Goal: Complete application form

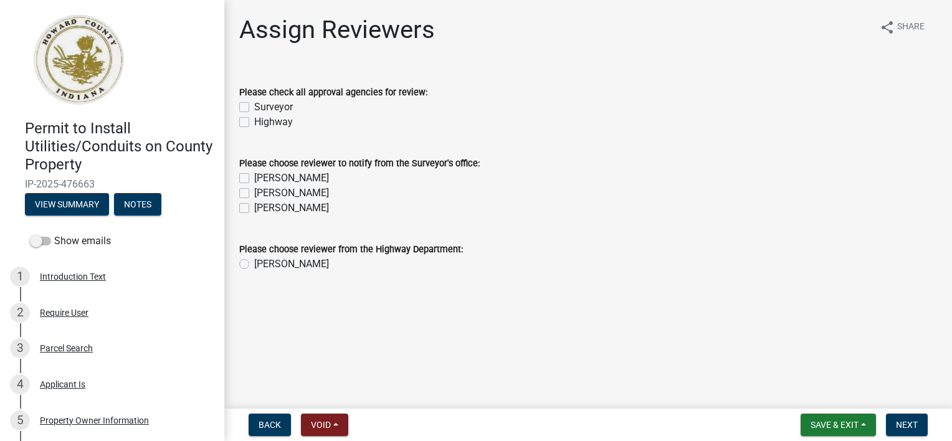
click at [254, 111] on label "Surveyor" at bounding box center [273, 107] width 39 height 15
click at [254, 108] on input "Surveyor" at bounding box center [258, 104] width 8 height 8
checkbox input "true"
click at [246, 117] on div "Highway" at bounding box center [588, 122] width 698 height 15
click at [254, 122] on label "Highway" at bounding box center [273, 122] width 39 height 15
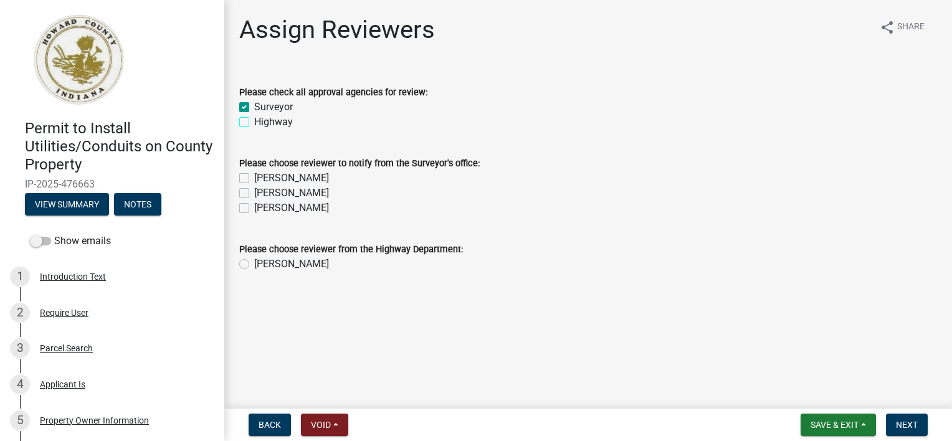
click at [254, 122] on input "Highway" at bounding box center [258, 119] width 8 height 8
checkbox input "true"
drag, startPoint x: 244, startPoint y: 177, endPoint x: 245, endPoint y: 189, distance: 12.5
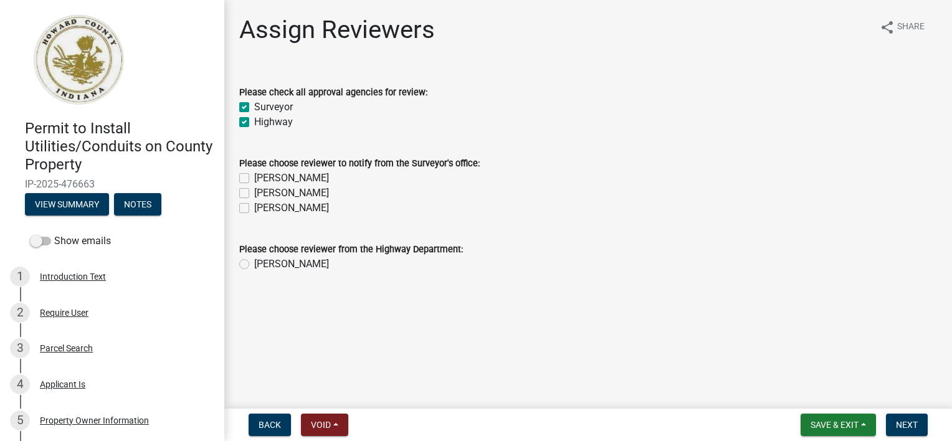
click at [254, 178] on label "[PERSON_NAME]" at bounding box center [291, 178] width 75 height 15
click at [254, 178] on input "[PERSON_NAME]" at bounding box center [258, 175] width 8 height 8
checkbox input "true"
checkbox input "false"
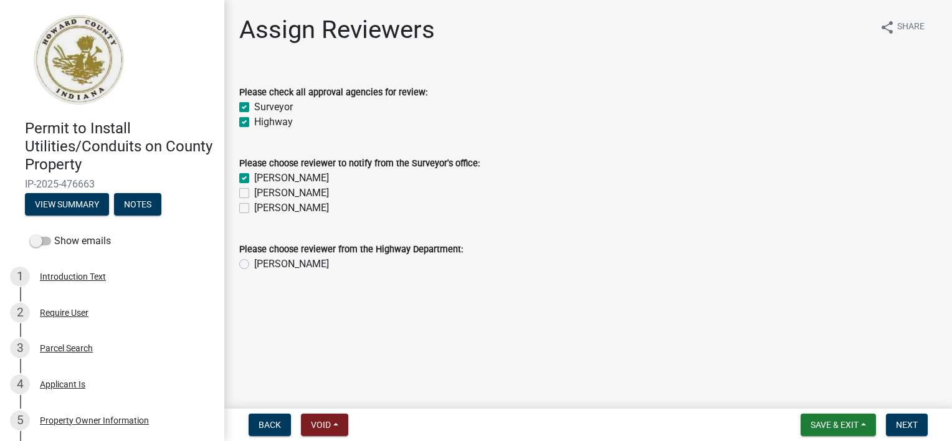
click at [254, 194] on label "[PERSON_NAME]" at bounding box center [291, 193] width 75 height 15
click at [254, 194] on input "[PERSON_NAME]" at bounding box center [258, 190] width 8 height 8
checkbox input "true"
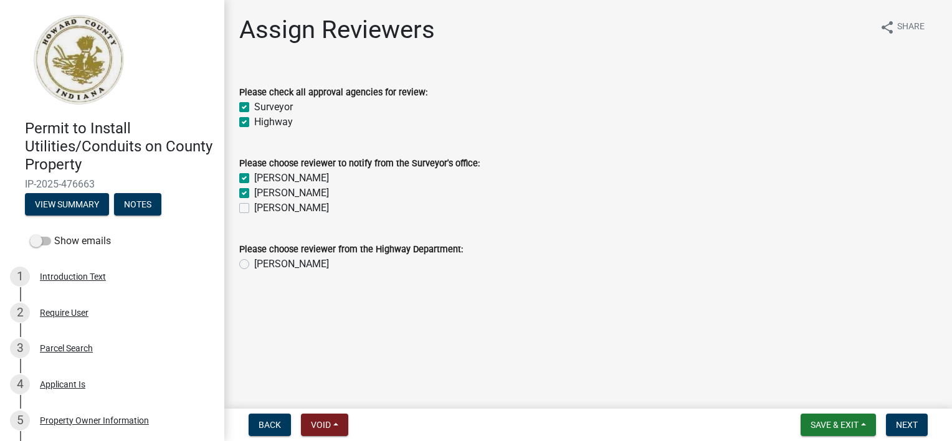
drag, startPoint x: 244, startPoint y: 205, endPoint x: 243, endPoint y: 213, distance: 8.1
click at [254, 206] on label "[PERSON_NAME]" at bounding box center [291, 208] width 75 height 15
click at [254, 206] on input "[PERSON_NAME]" at bounding box center [258, 205] width 8 height 8
checkbox input "true"
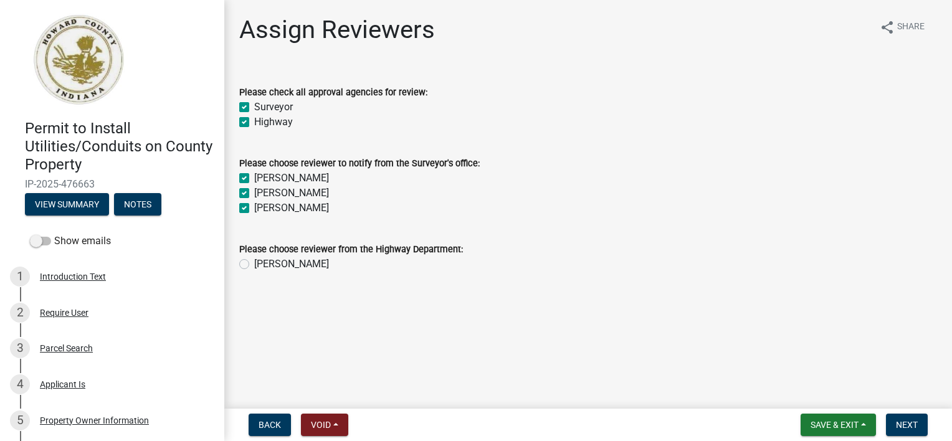
checkbox input "true"
click at [254, 263] on label "[PERSON_NAME]" at bounding box center [291, 264] width 75 height 15
click at [254, 263] on input "[PERSON_NAME]" at bounding box center [258, 261] width 8 height 8
radio input "true"
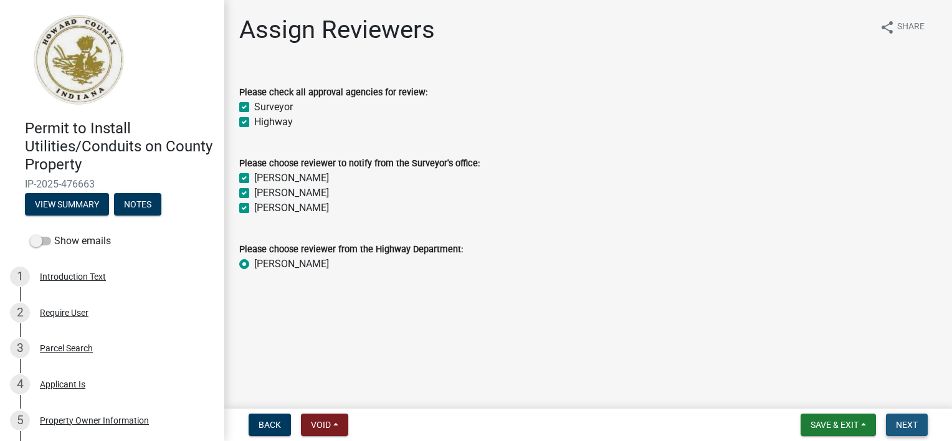
click at [899, 426] on span "Next" at bounding box center [907, 425] width 22 height 10
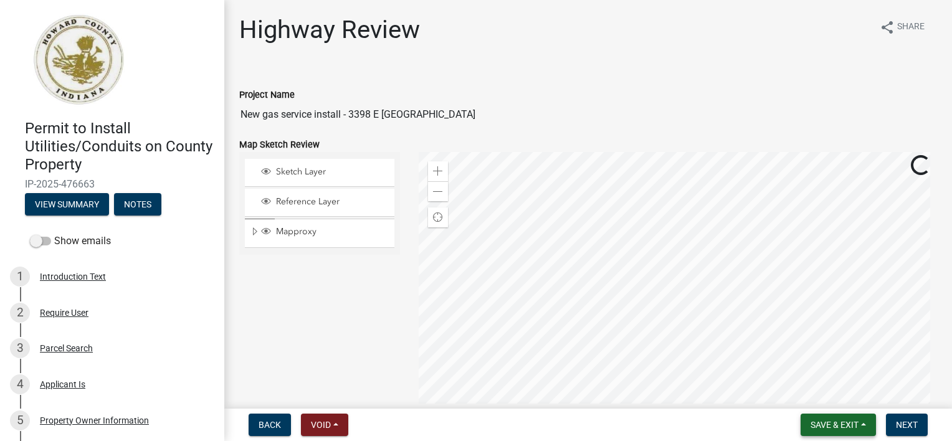
click at [842, 429] on span "Save & Exit" at bounding box center [835, 425] width 48 height 10
click at [824, 394] on button "Save & Exit" at bounding box center [826, 393] width 100 height 30
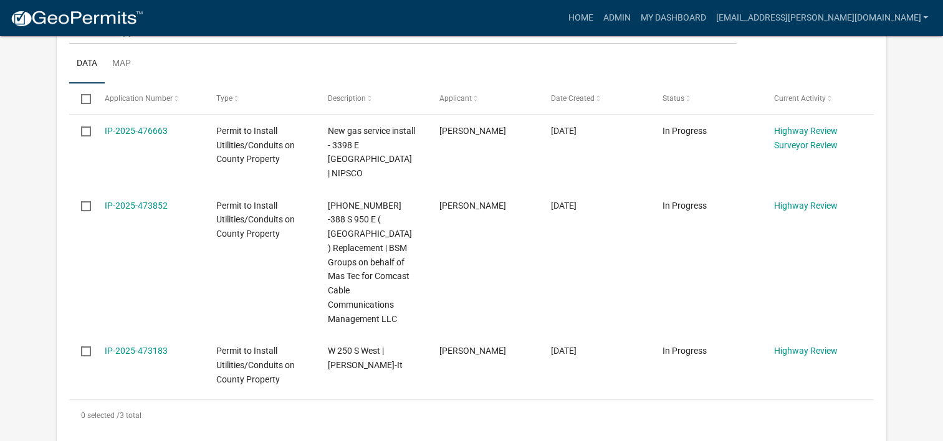
scroll to position [312, 0]
